Goal: Find specific page/section: Find specific page/section

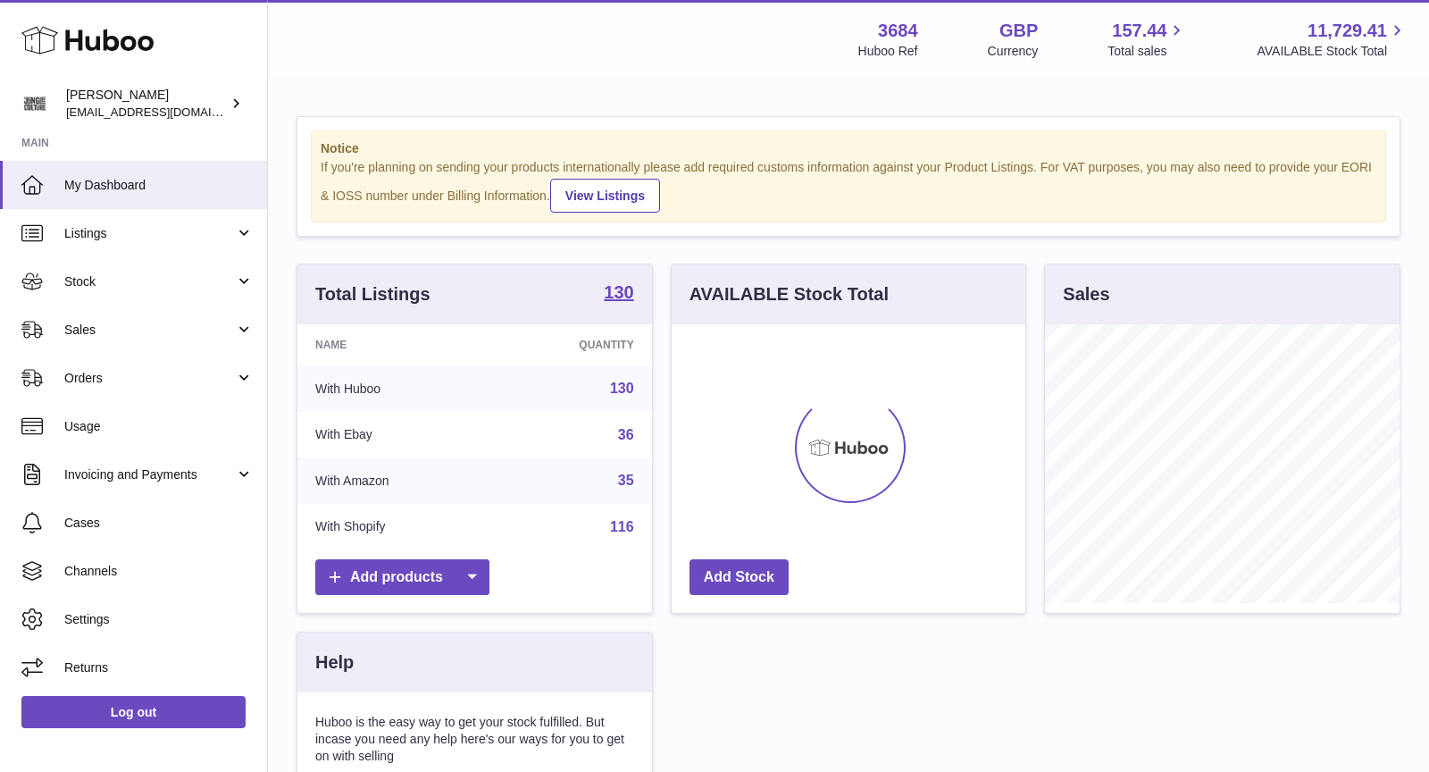
scroll to position [278, 355]
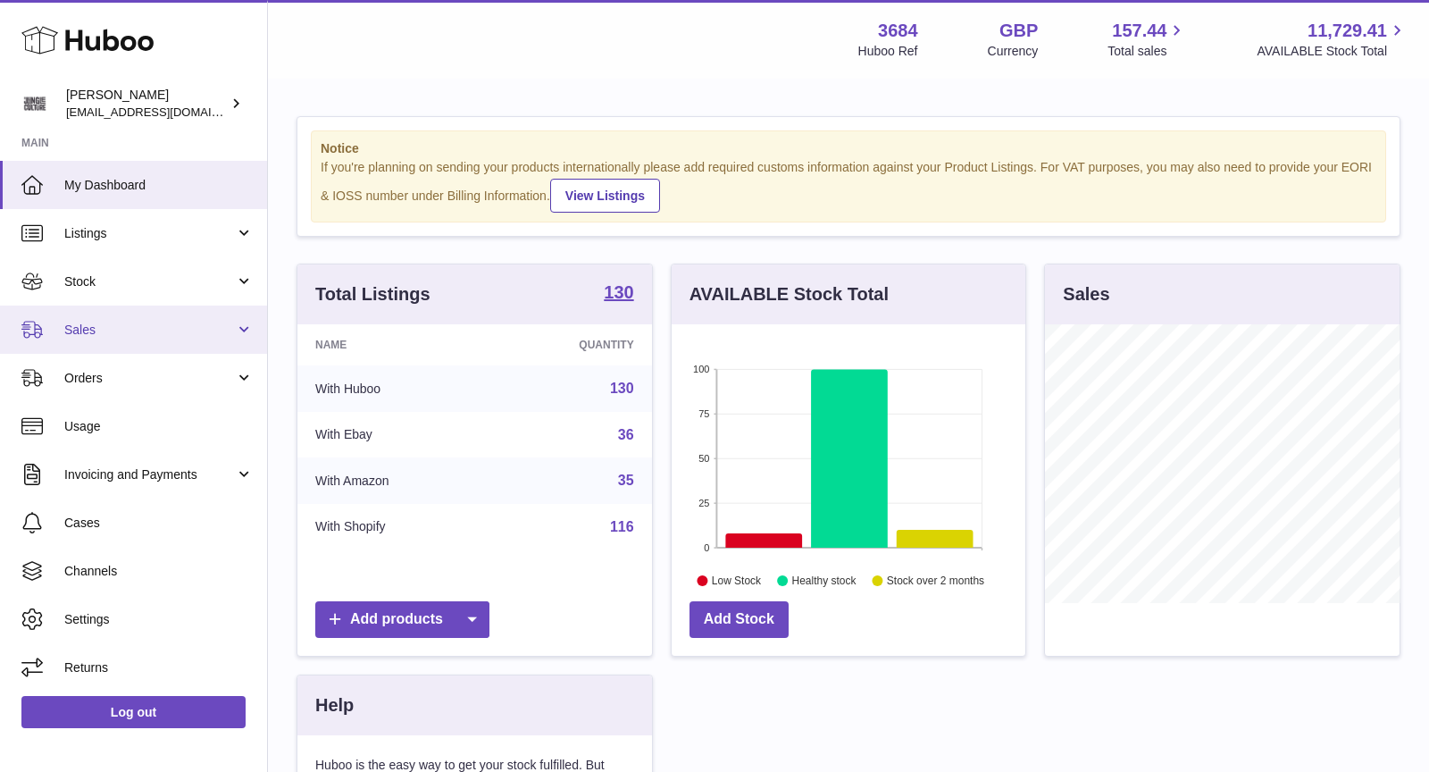
click at [113, 324] on span "Sales" at bounding box center [149, 329] width 171 height 17
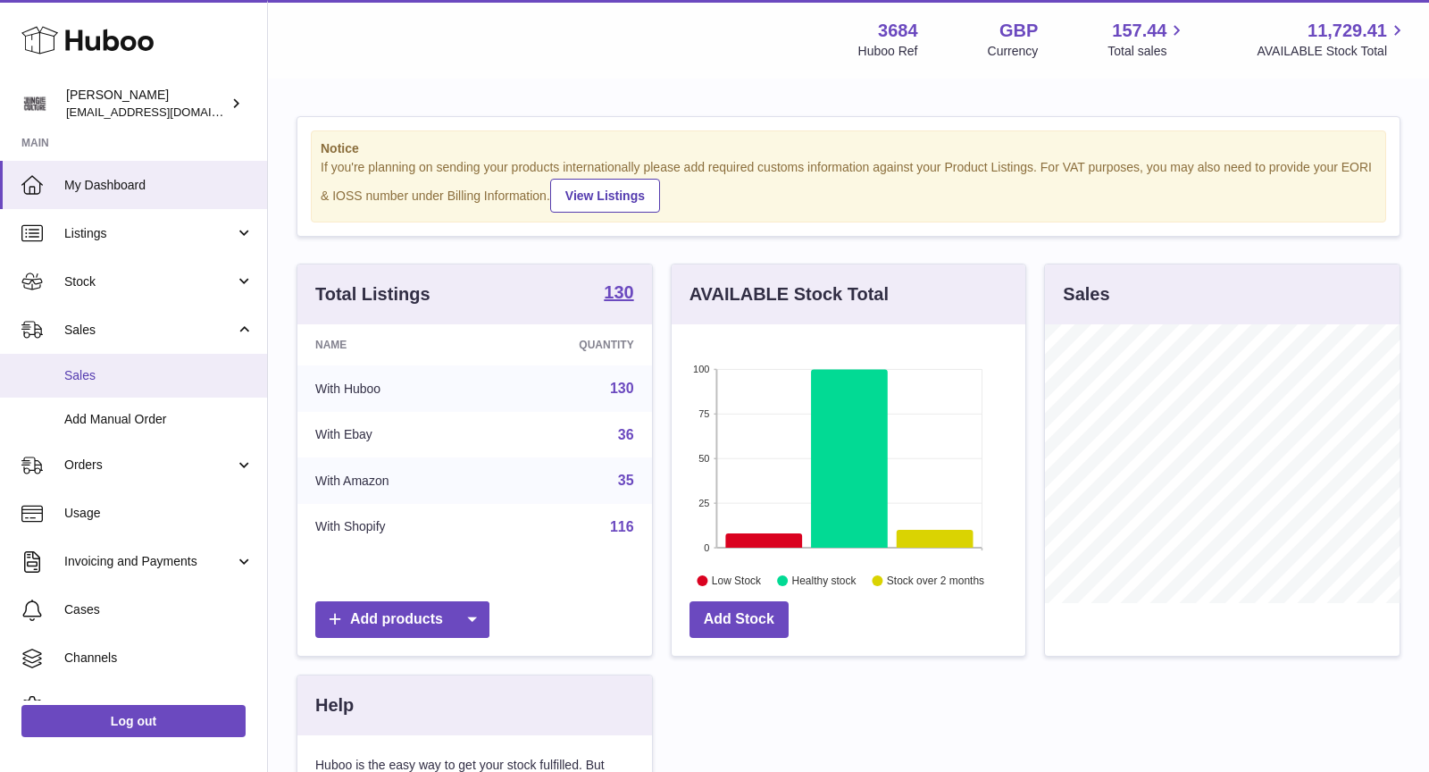
click at [121, 379] on span "Sales" at bounding box center [158, 375] width 189 height 17
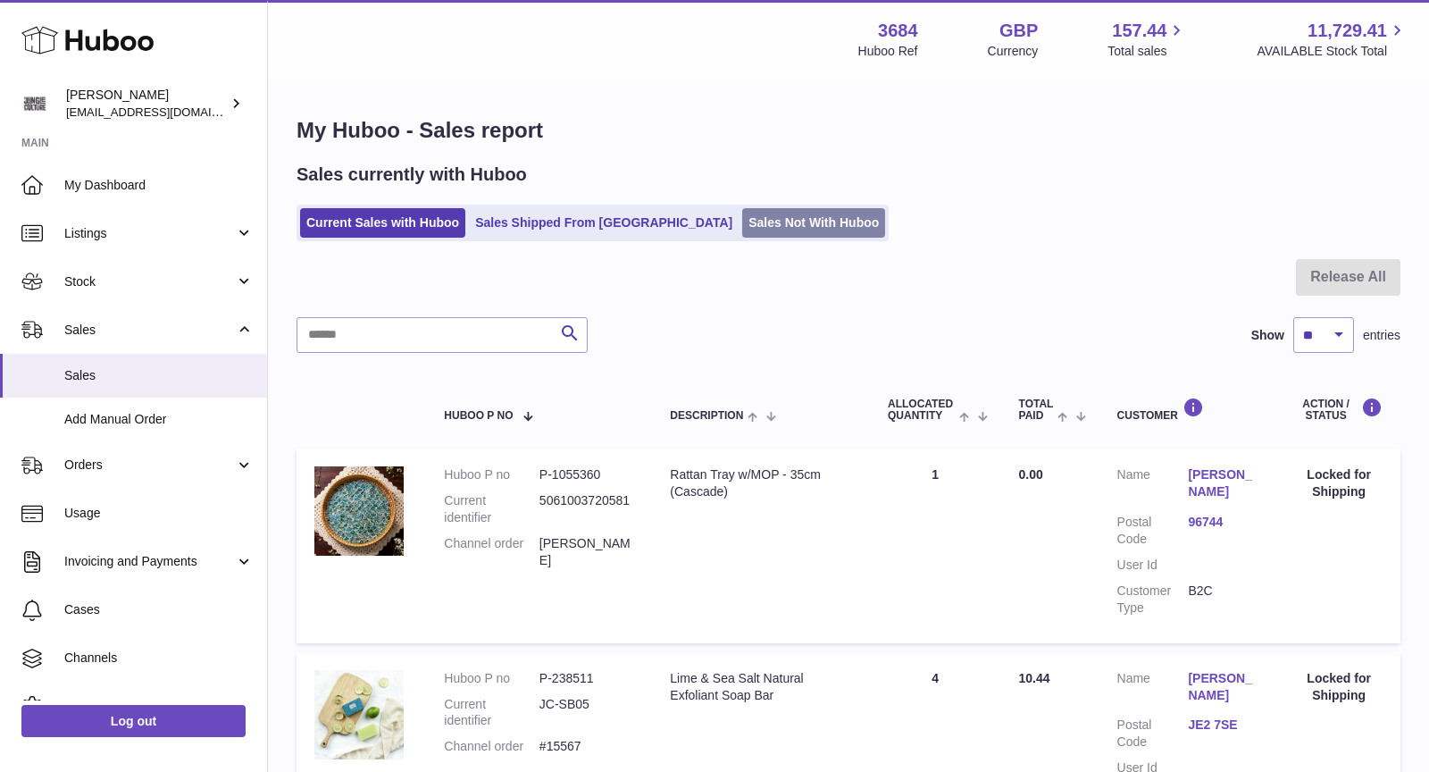
click at [742, 221] on link "Sales Not With Huboo" at bounding box center [813, 222] width 143 height 29
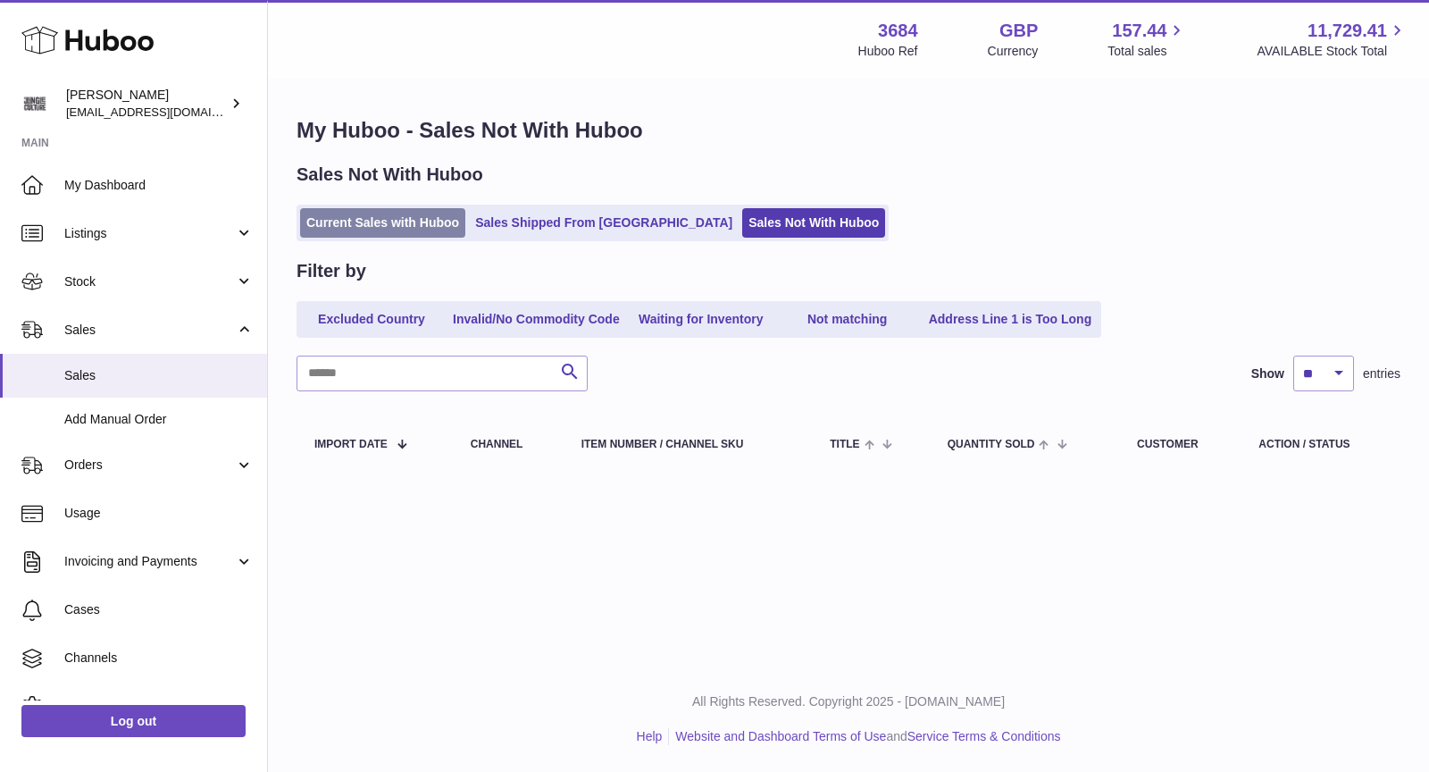
click at [403, 226] on link "Current Sales with Huboo" at bounding box center [382, 222] width 165 height 29
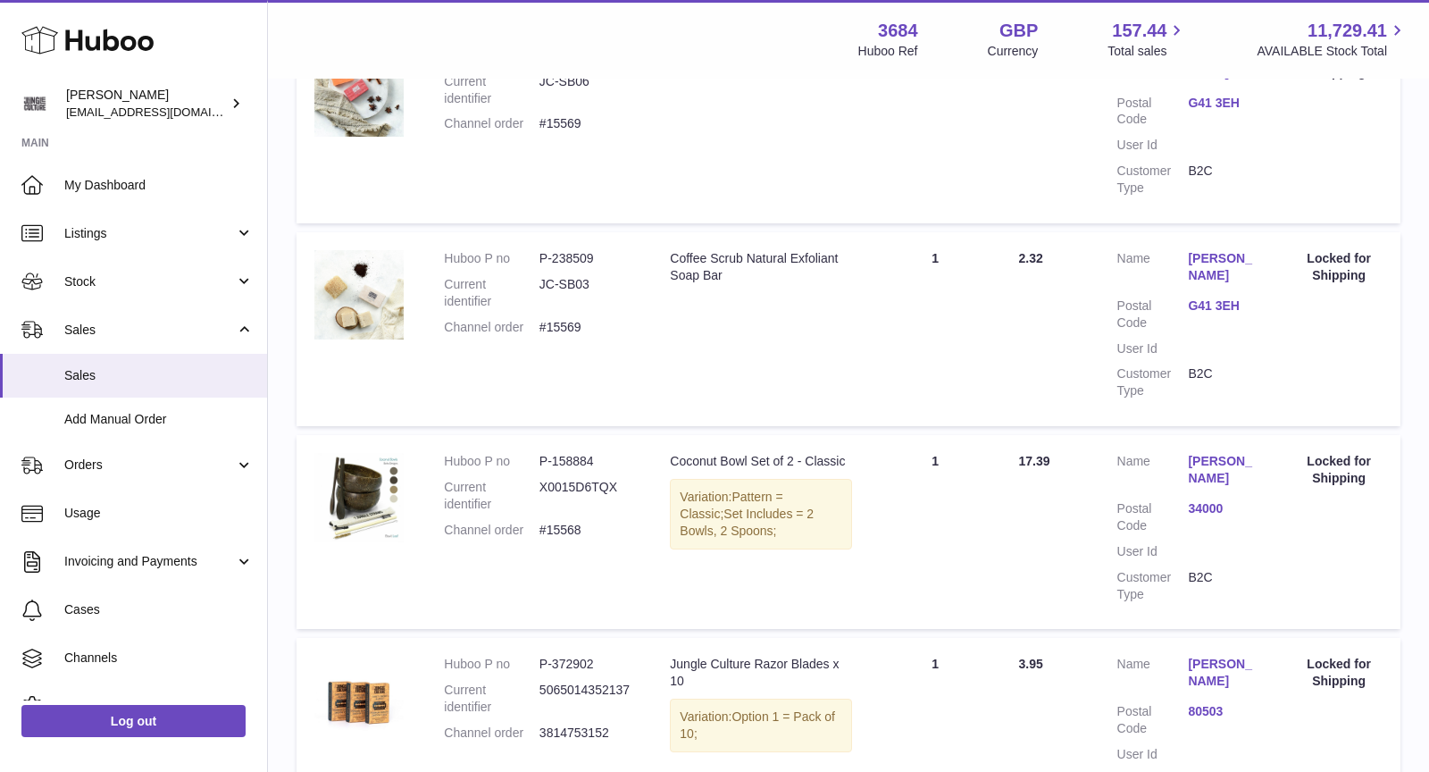
scroll to position [1875, 0]
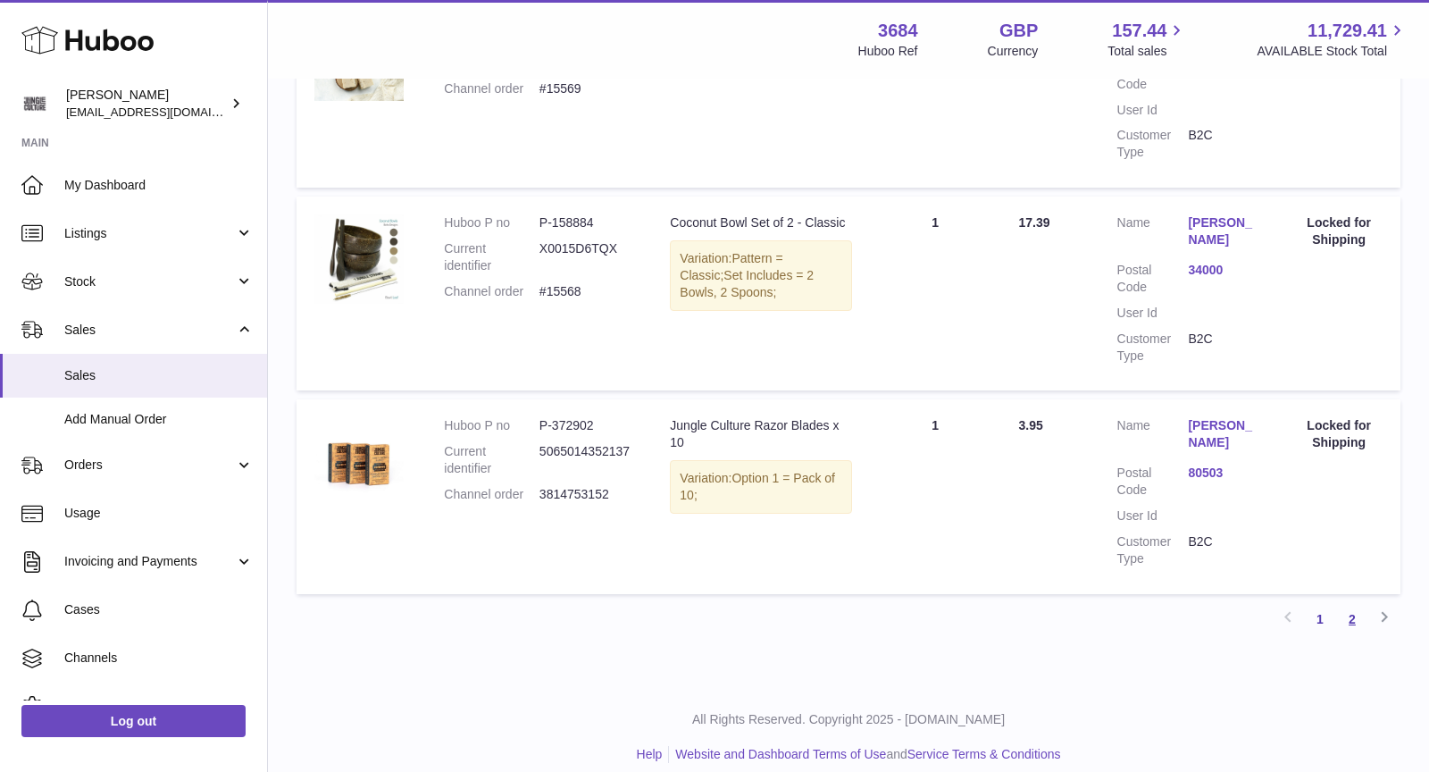
click at [1356, 603] on link "2" at bounding box center [1352, 619] width 32 height 32
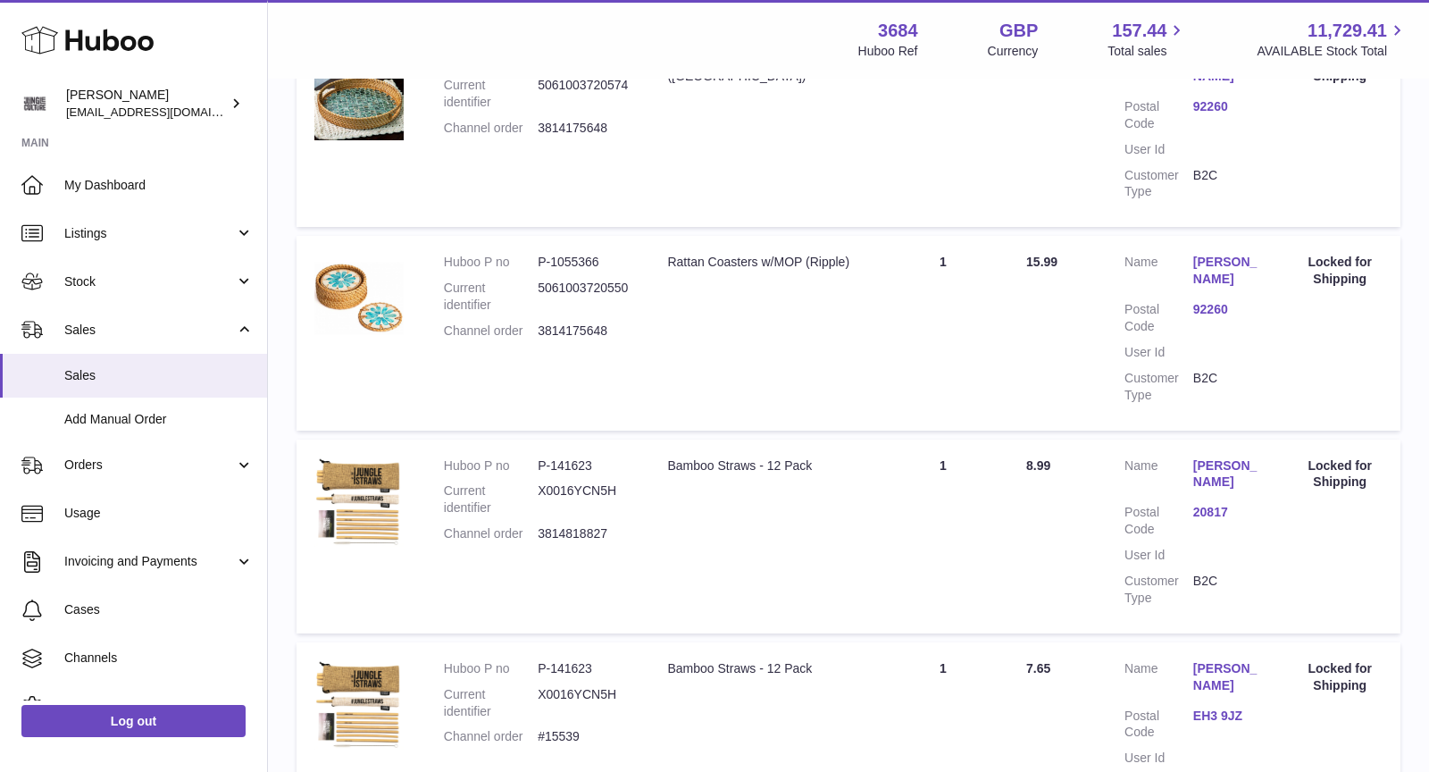
scroll to position [1014, 0]
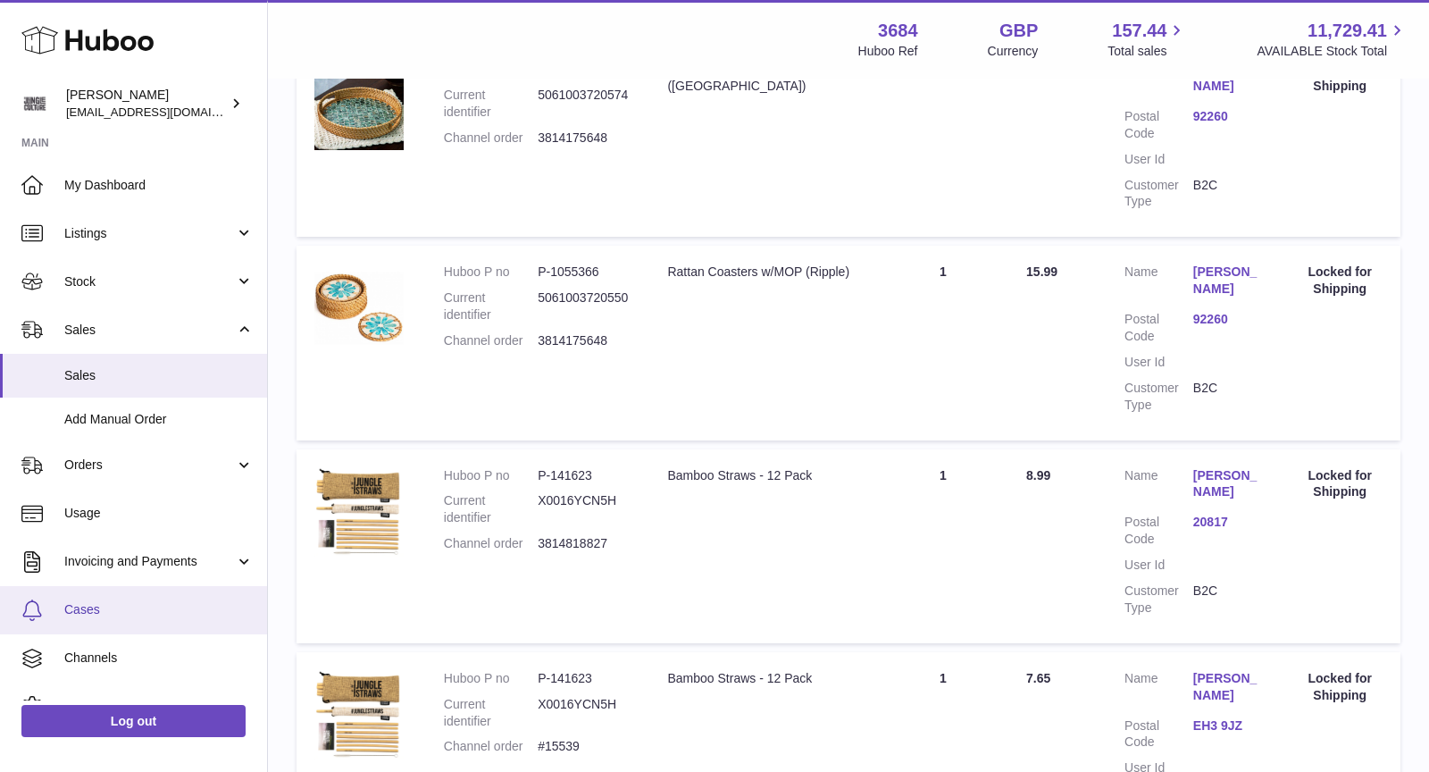
click at [113, 613] on span "Cases" at bounding box center [158, 609] width 189 height 17
